Goal: Task Accomplishment & Management: Manage account settings

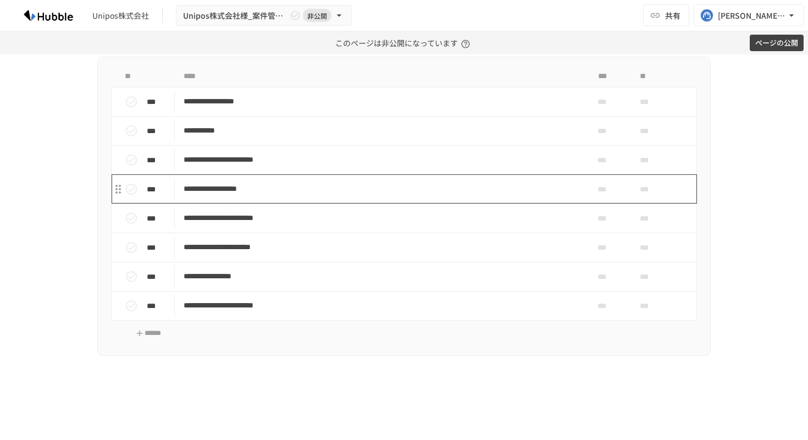
scroll to position [169, 0]
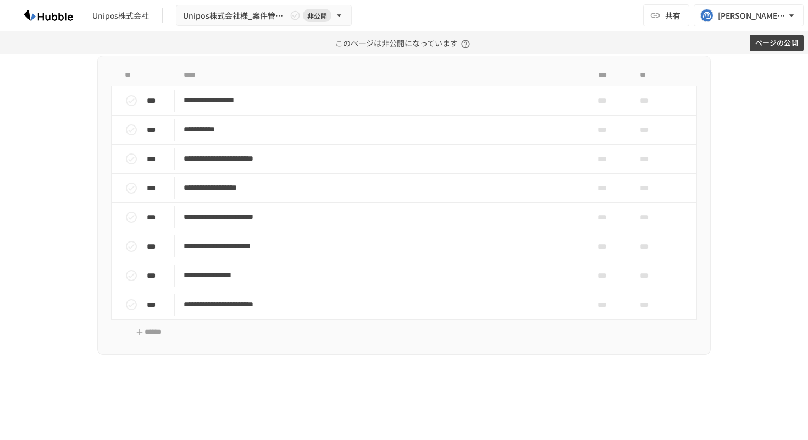
click at [573, 16] on div "Unipos株式会社 Unipos株式会社様_案件管理機能初期タスク 非公開 共有 [PERSON_NAME][EMAIL_ADDRESS][DOMAIN_N…" at bounding box center [404, 15] width 808 height 31
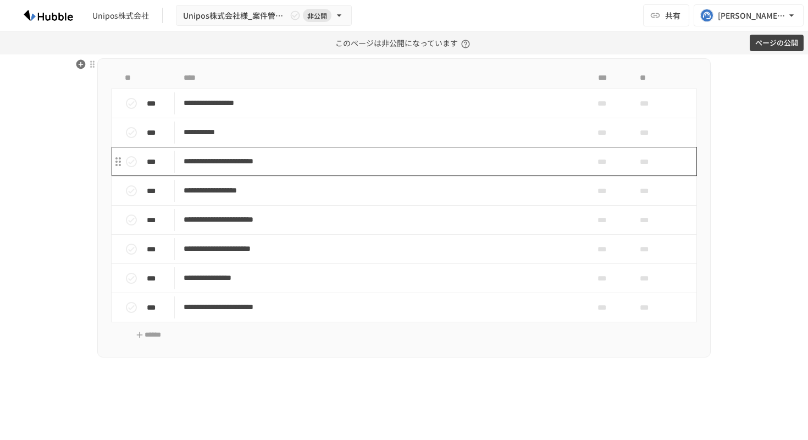
scroll to position [167, 0]
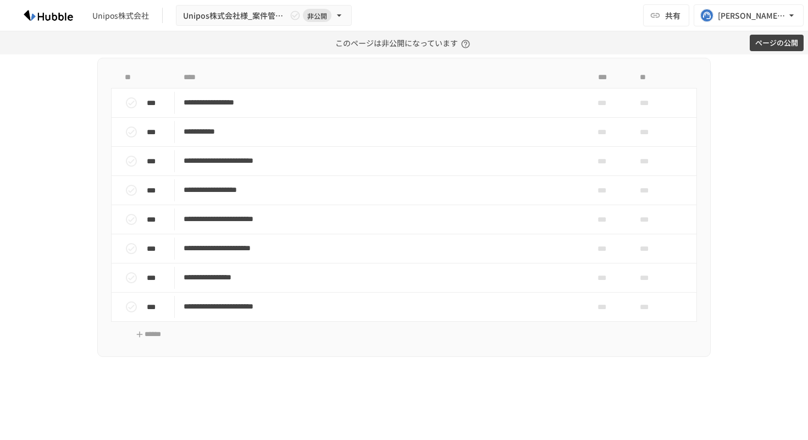
click at [772, 42] on button "ページの公開" at bounding box center [777, 43] width 54 height 17
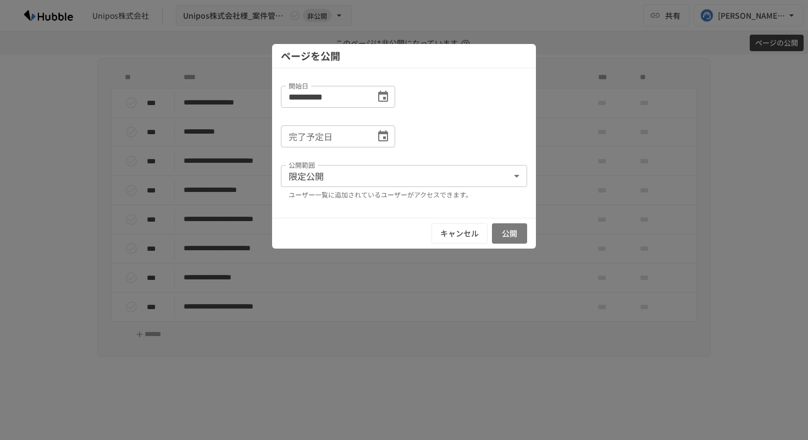
click at [513, 231] on button "公開" at bounding box center [509, 233] width 35 height 20
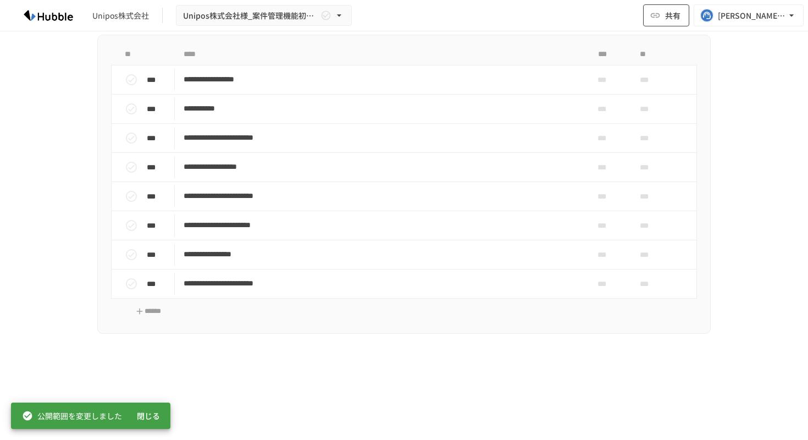
click at [656, 19] on icon "button" at bounding box center [655, 15] width 11 height 11
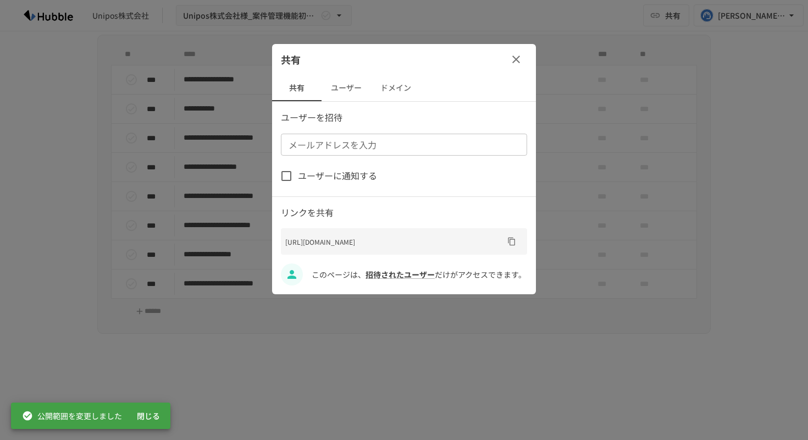
click at [435, 145] on input "メールアドレスを入力" at bounding box center [403, 144] width 238 height 15
paste input "**********"
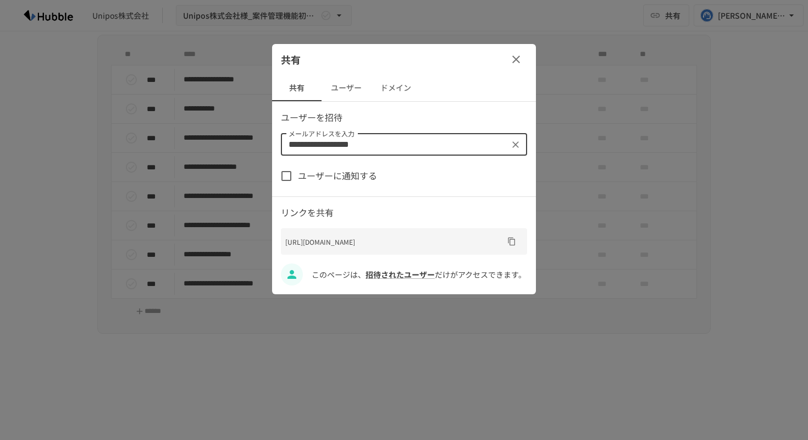
type input "**********"
click at [431, 179] on div "ユーザーに通知する" at bounding box center [404, 175] width 246 height 23
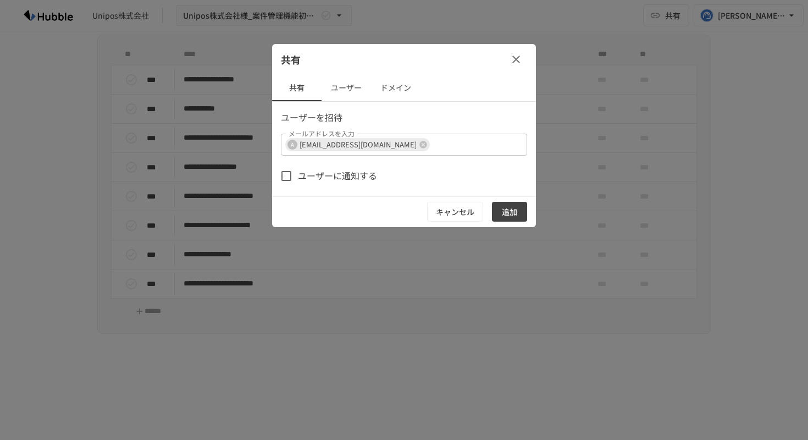
click at [354, 175] on span "ユーザーに通知する" at bounding box center [337, 176] width 79 height 14
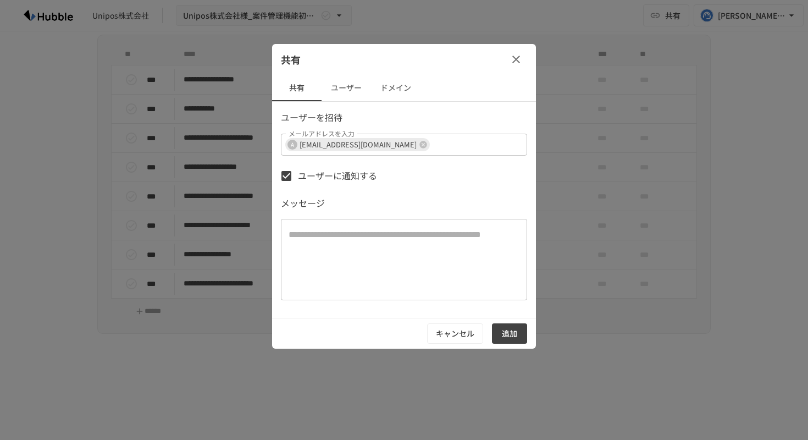
click at [516, 329] on button "追加" at bounding box center [509, 333] width 35 height 20
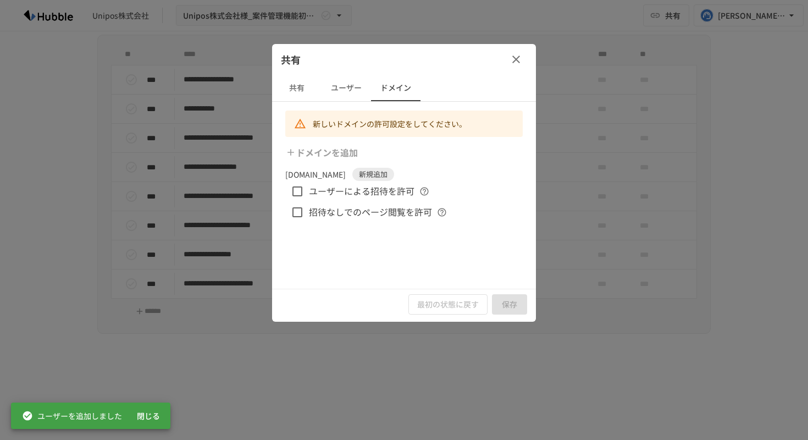
click at [400, 191] on span "ユーザーによる招待を許可" at bounding box center [362, 191] width 106 height 14
click at [407, 214] on span "招待なしでのページ閲覧を許可" at bounding box center [370, 212] width 123 height 14
click at [508, 299] on button "保存" at bounding box center [509, 304] width 35 height 20
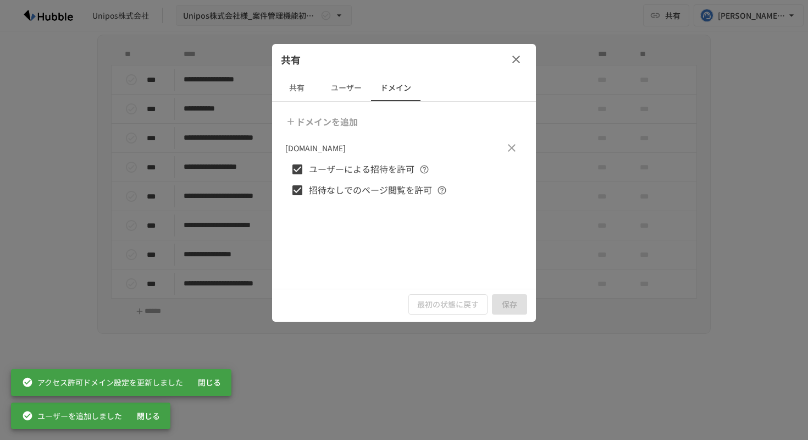
click at [513, 63] on icon "button" at bounding box center [515, 59] width 13 height 13
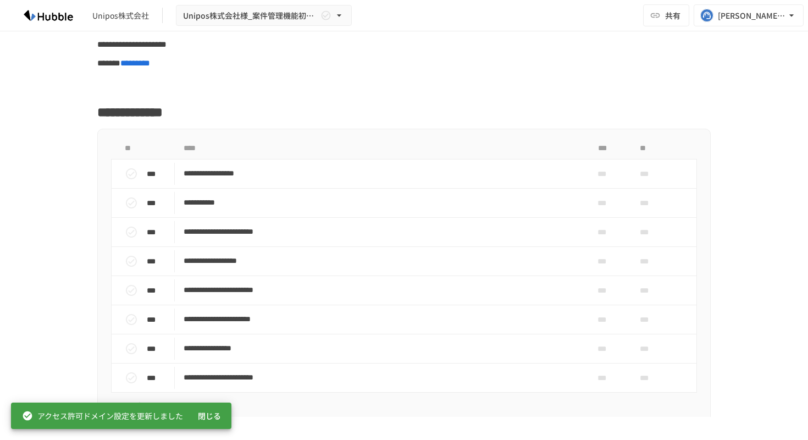
scroll to position [0, 0]
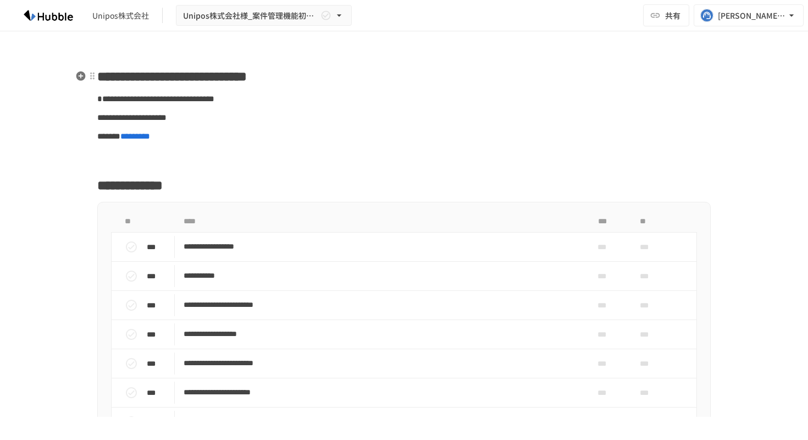
click at [165, 76] on span "**********" at bounding box center [171, 76] width 149 height 13
paste div
